Goal: Task Accomplishment & Management: Complete application form

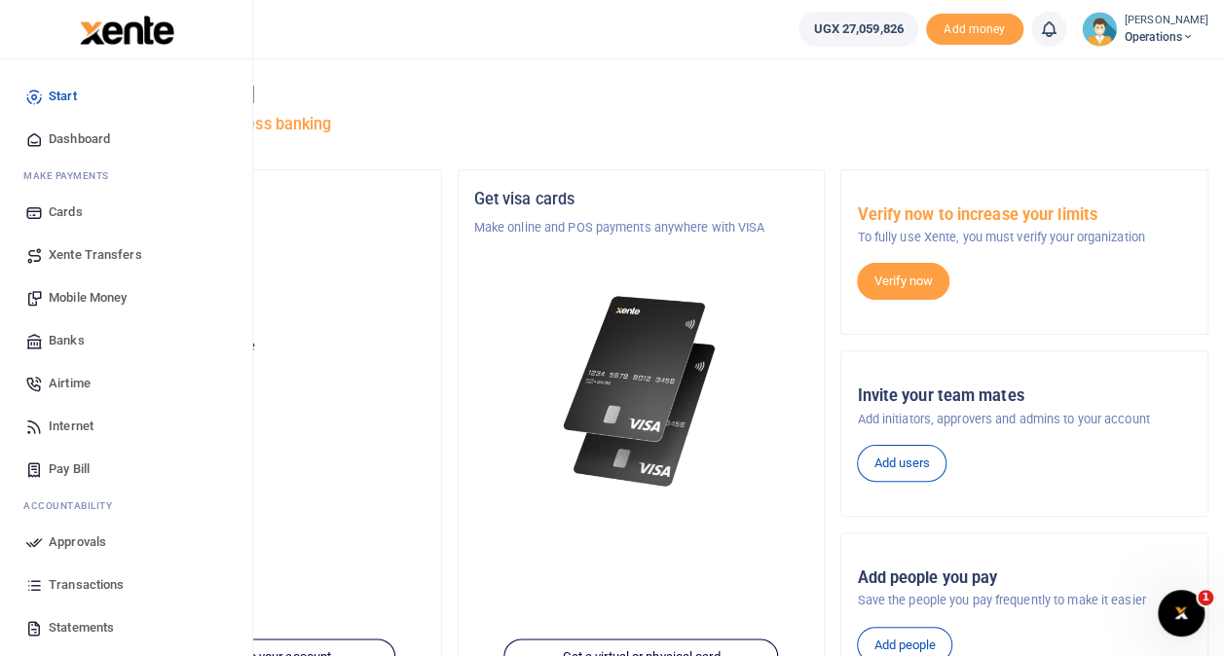
click at [94, 587] on span "Transactions" at bounding box center [86, 584] width 75 height 19
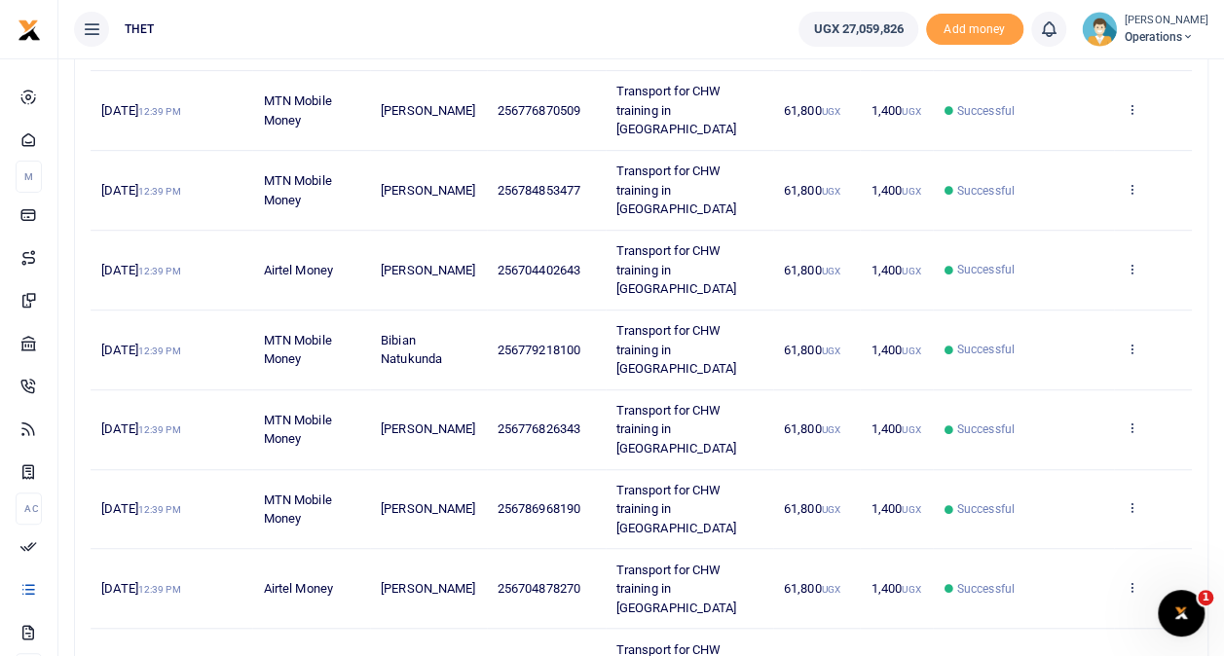
scroll to position [461, 0]
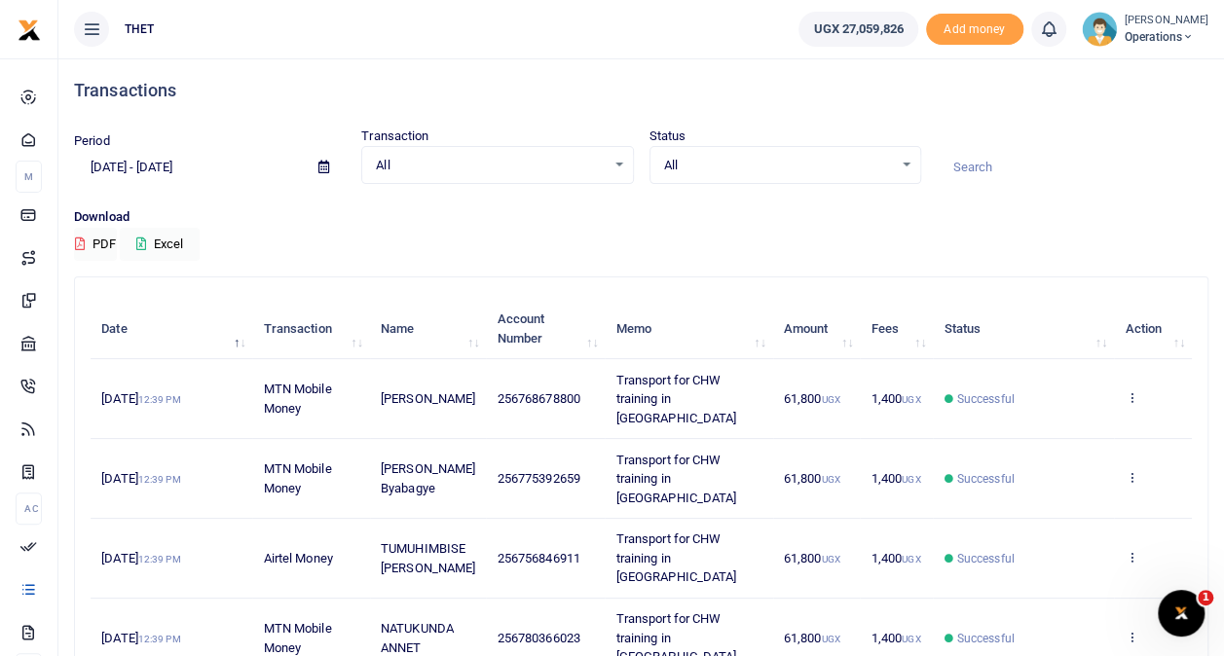
scroll to position [0, 0]
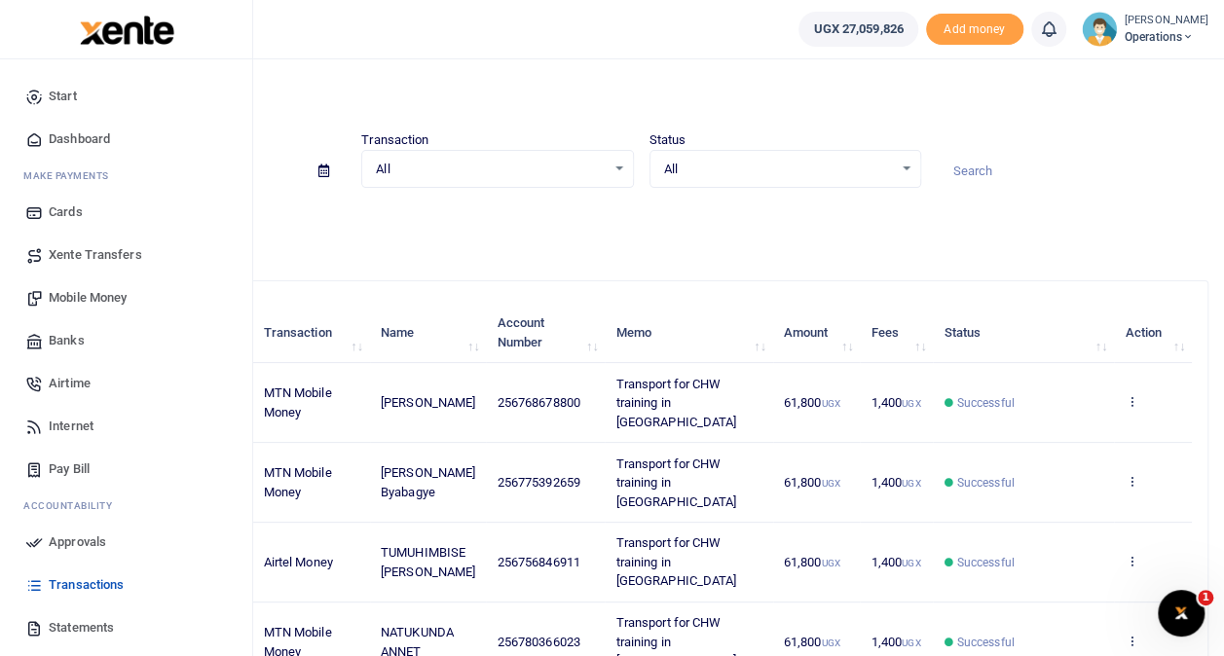
click at [103, 298] on span "Mobile Money" at bounding box center [88, 297] width 78 height 19
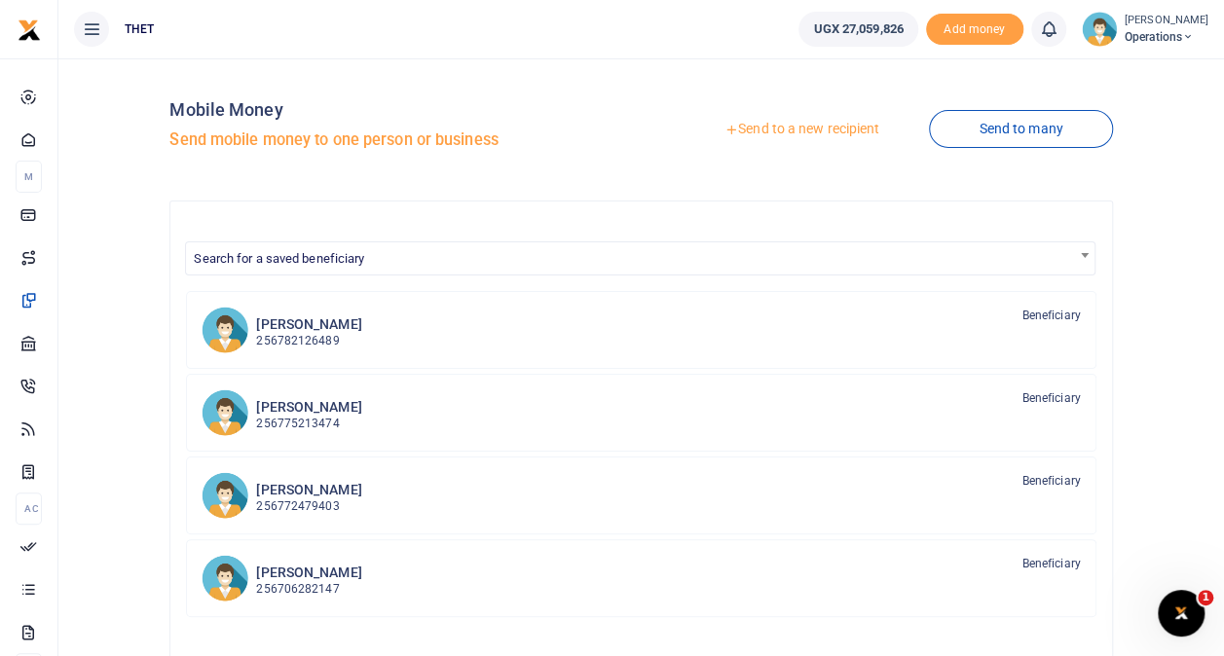
click at [773, 125] on link "Send to a new recipient" at bounding box center [802, 129] width 254 height 35
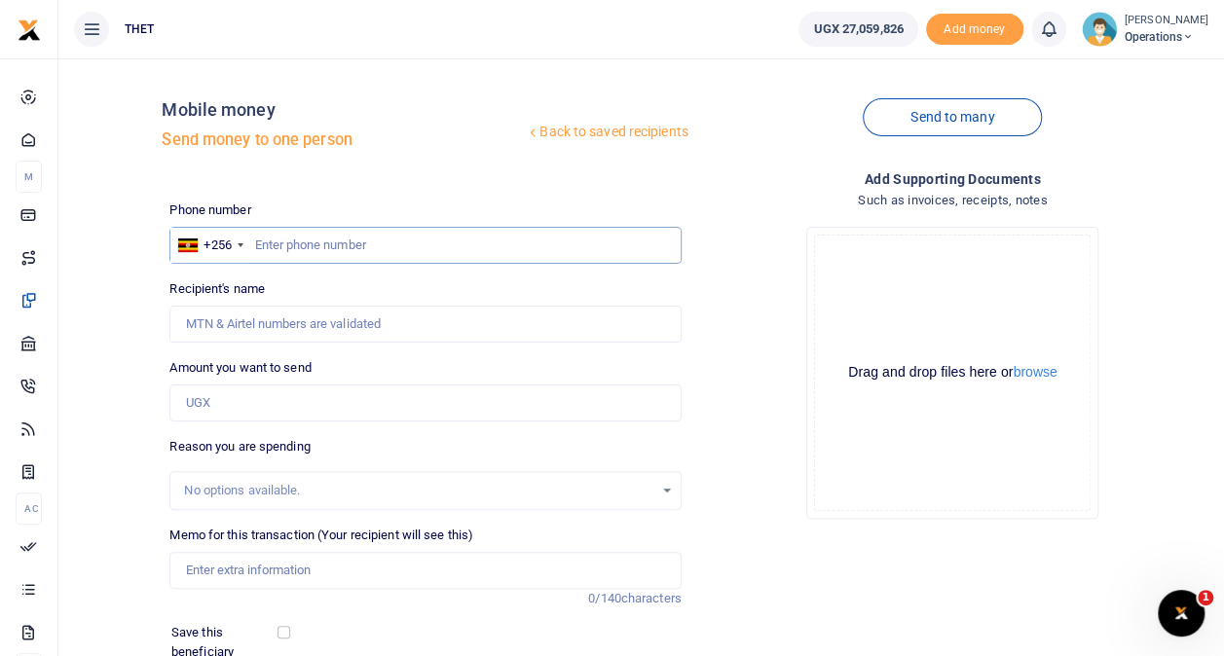
click at [394, 249] on input "text" at bounding box center [424, 245] width 511 height 37
type input "704395719"
type input "Nakarema Scoviarulema"
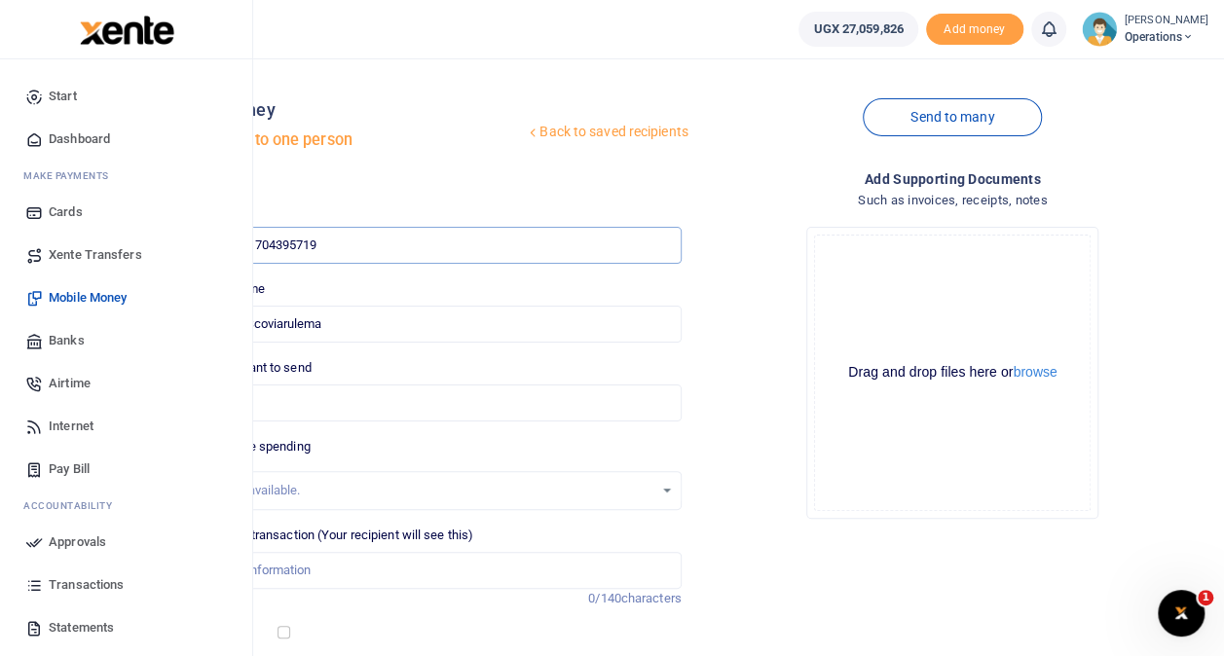
type input "704395719"
click at [88, 582] on span "Transactions" at bounding box center [86, 584] width 75 height 19
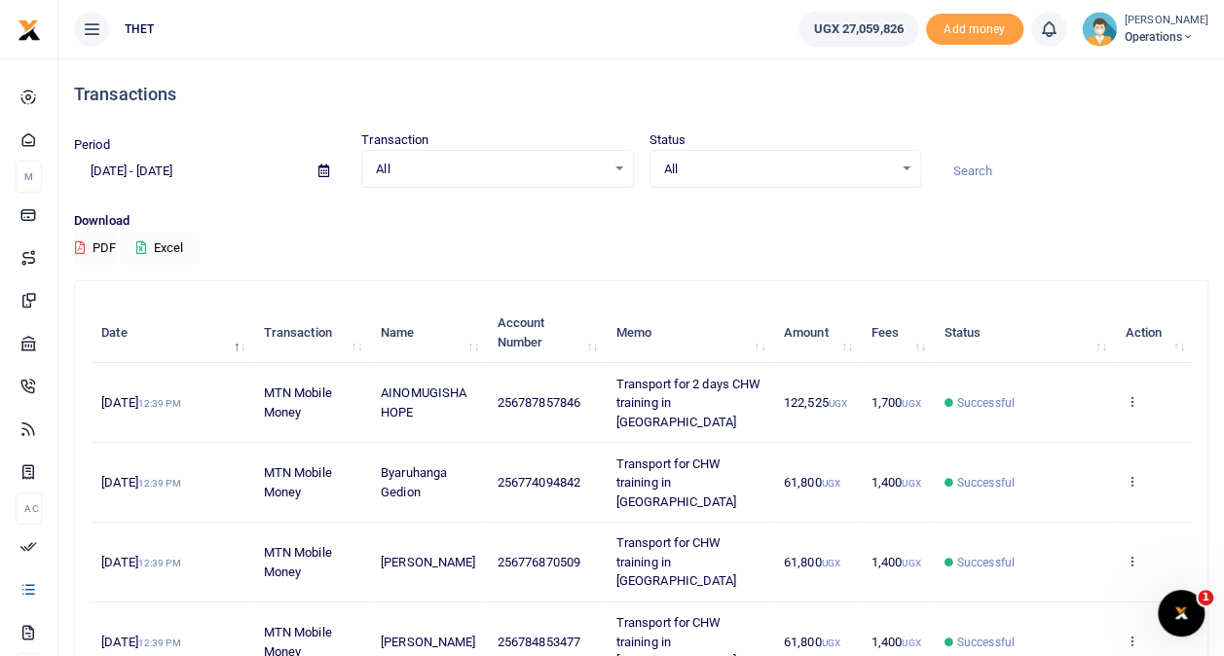
click at [1124, 29] on span "Operations" at bounding box center [1166, 37] width 84 height 18
click at [1141, 139] on link "Logout" at bounding box center [1169, 141] width 154 height 27
